Goal: Task Accomplishment & Management: Manage account settings

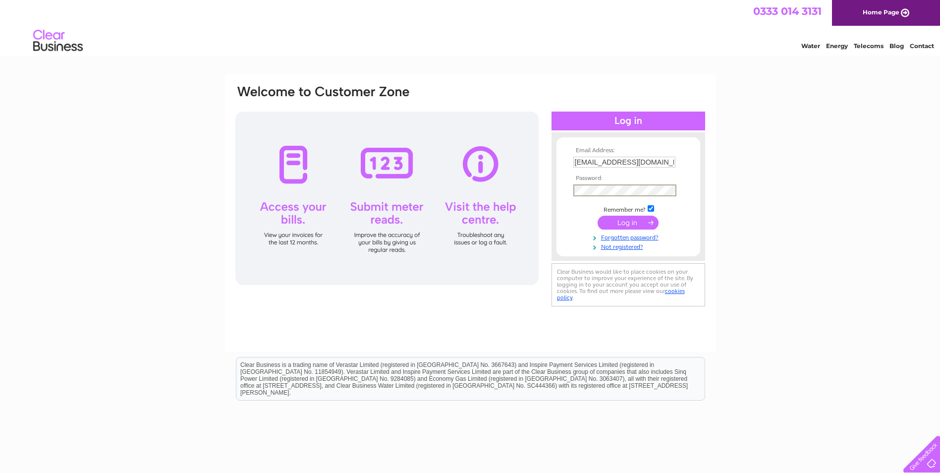
click at [598, 216] on input "submit" at bounding box center [628, 223] width 61 height 14
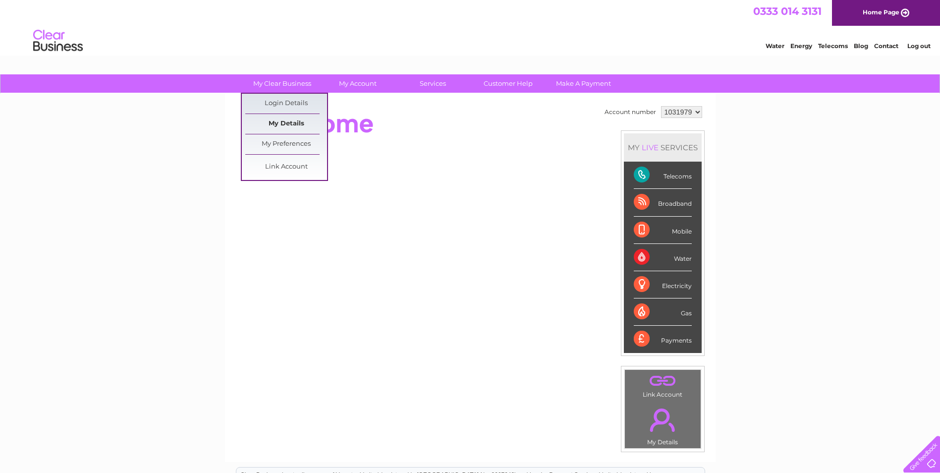
click at [296, 121] on link "My Details" at bounding box center [286, 124] width 82 height 20
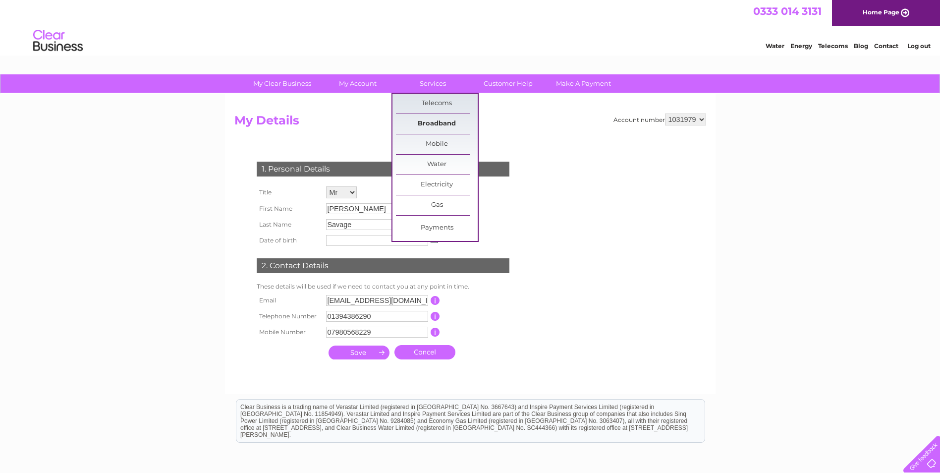
click at [437, 121] on link "Broadband" at bounding box center [437, 124] width 82 height 20
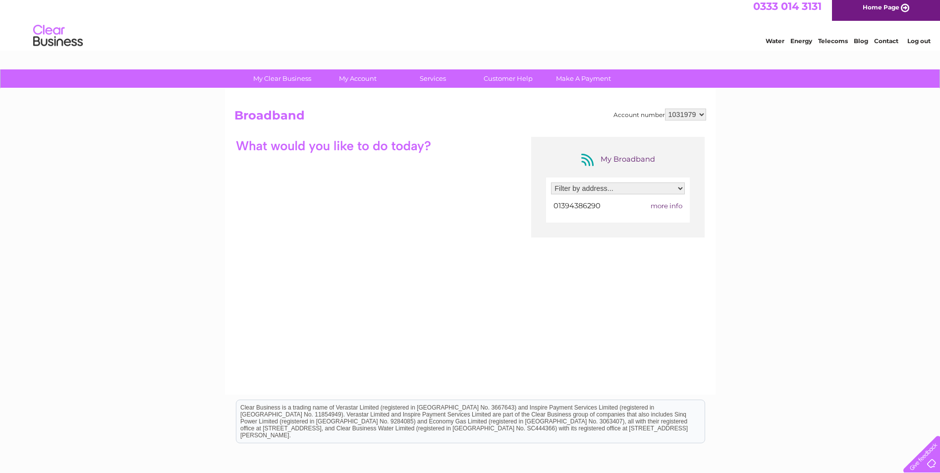
scroll to position [4, 0]
click at [684, 191] on select "Filter by address... Anglia Recliners Ltd, Wilford Bridge Spur, Melton, Woodbri…" at bounding box center [618, 189] width 134 height 12
click at [683, 191] on select "Filter by address... Anglia Recliners Ltd, Wilford Bridge Spur, Melton, Woodbri…" at bounding box center [618, 189] width 134 height 12
click at [658, 205] on span "more info" at bounding box center [667, 206] width 32 height 8
click at [680, 187] on select "Filter by address... Anglia Recliners Ltd, Wilford Bridge Spur, Melton, Woodbri…" at bounding box center [618, 189] width 134 height 12
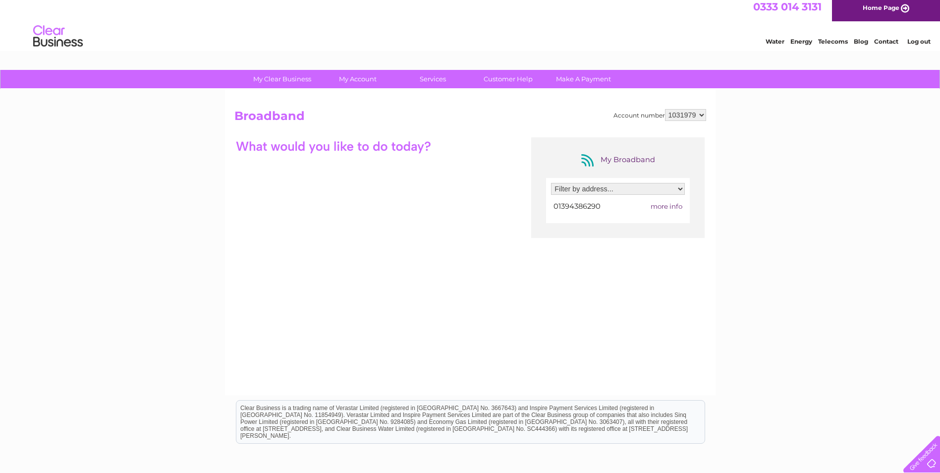
select select "1834829"
click at [551, 183] on select "Filter by address... Anglia Recliners Ltd, Wilford Bridge Spur, Melton, Woodbri…" at bounding box center [618, 189] width 134 height 12
click at [658, 205] on span "more info" at bounding box center [667, 206] width 32 height 8
click at [883, 42] on link "Contact" at bounding box center [886, 41] width 24 height 7
